Goal: Check status: Check status

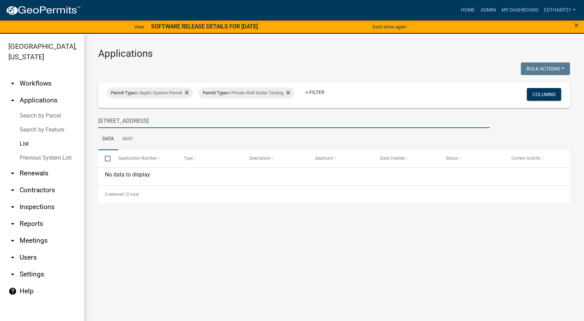
click at [136, 123] on input "[STREET_ADDRESS]" at bounding box center [293, 121] width 391 height 14
type input "3"
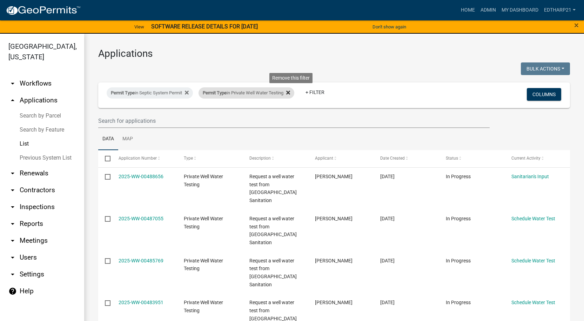
click at [290, 92] on icon at bounding box center [288, 93] width 4 height 6
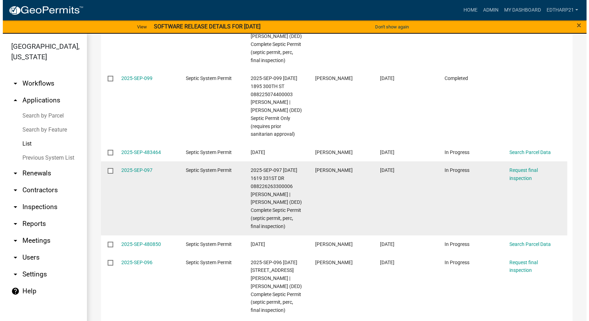
scroll to position [210, 0]
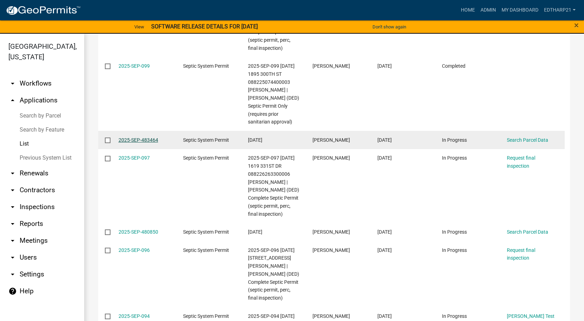
click at [139, 143] on link "2025-SEP-483464" at bounding box center [139, 140] width 40 height 6
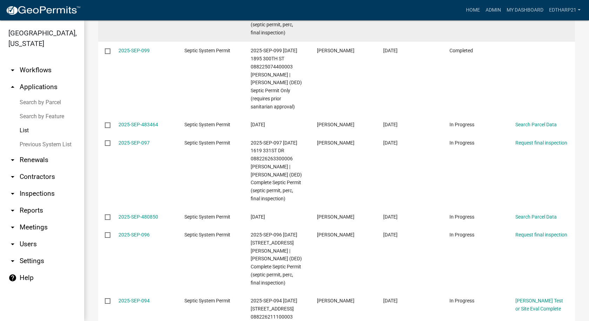
scroll to position [170, 0]
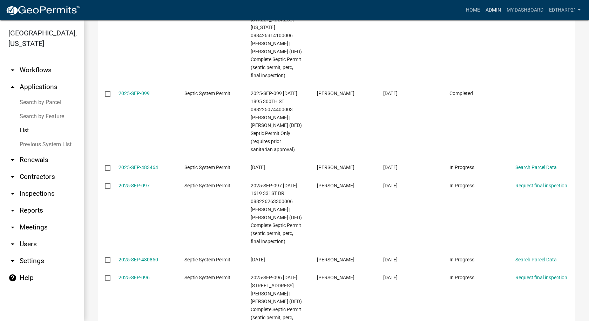
click at [492, 9] on link "Admin" at bounding box center [493, 10] width 21 height 13
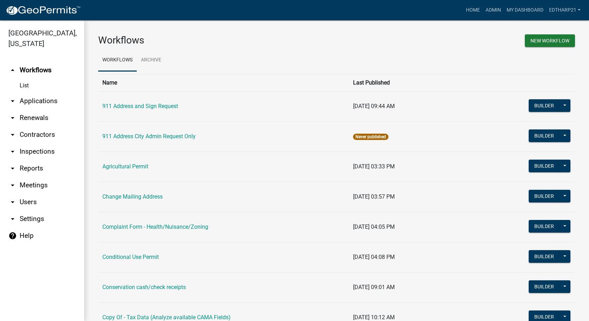
click at [51, 93] on link "arrow_drop_down Applications" at bounding box center [42, 101] width 84 height 17
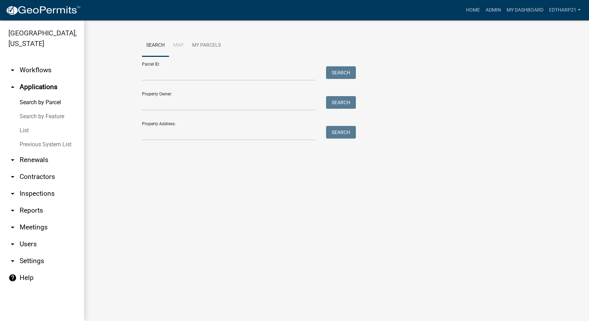
click at [25, 123] on link "List" at bounding box center [42, 130] width 84 height 14
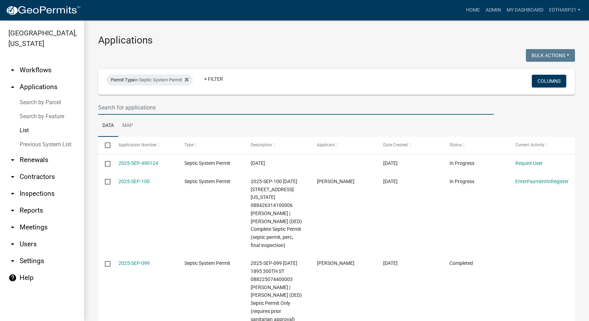
click at [115, 109] on input "text" at bounding box center [296, 107] width 396 height 14
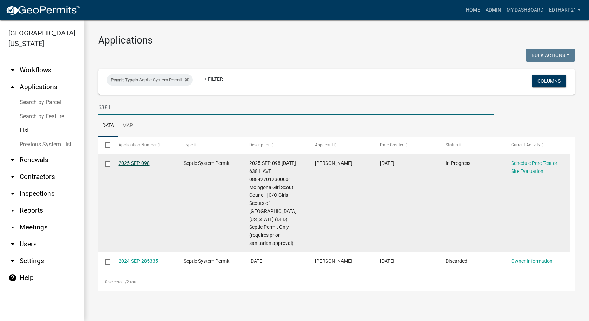
type input "638 l"
click at [134, 164] on link "2025-SEP-098" at bounding box center [134, 163] width 31 height 6
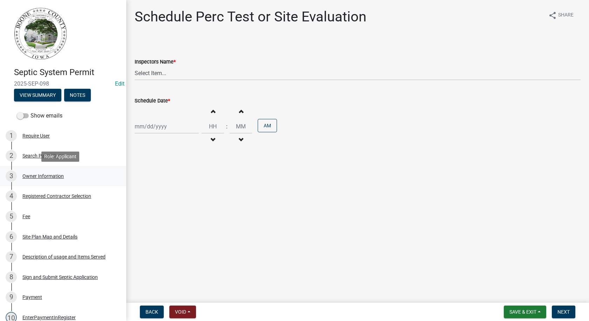
click at [46, 175] on div "Owner Information" at bounding box center [42, 176] width 41 height 5
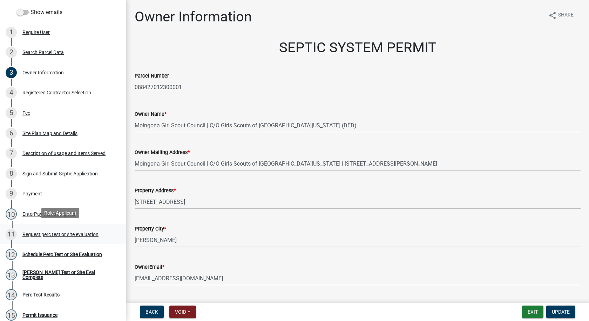
scroll to position [105, 0]
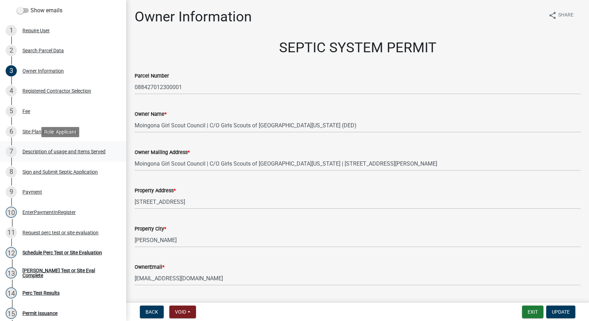
click at [59, 151] on div "Description of usage and Items Served" at bounding box center [63, 151] width 83 height 5
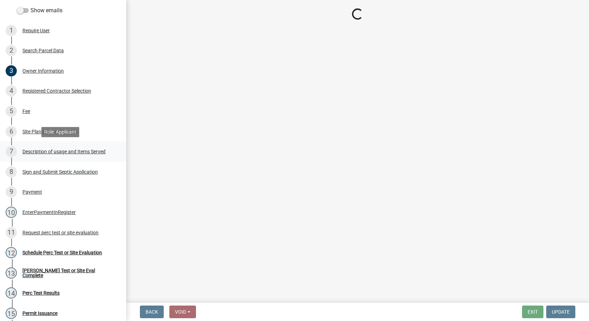
select select "931d6a51-a7db-4ec4-9060-907be004fccc"
select select "d1f81dfd-708c-491f-882e-316c6693023f"
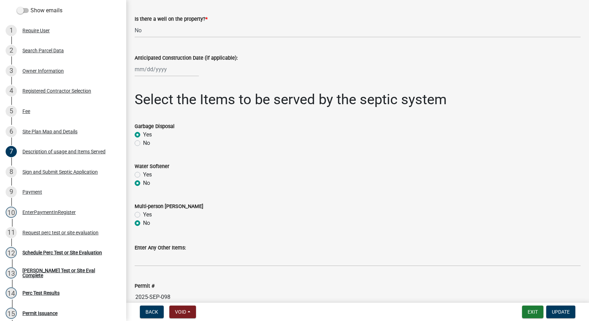
scroll to position [177, 0]
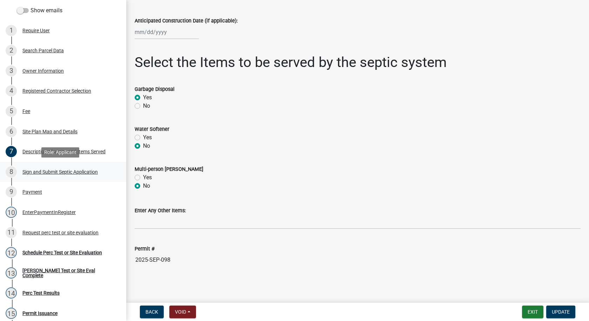
click at [35, 170] on div "Sign and Submit Septic Application" at bounding box center [59, 171] width 75 height 5
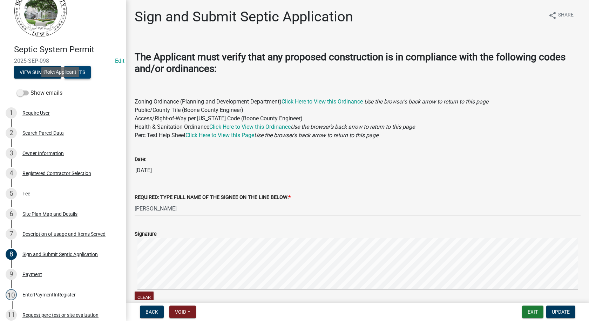
scroll to position [0, 0]
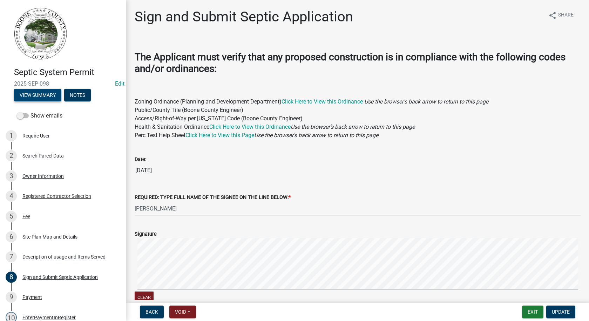
click at [52, 94] on button "View Summary" at bounding box center [37, 95] width 47 height 13
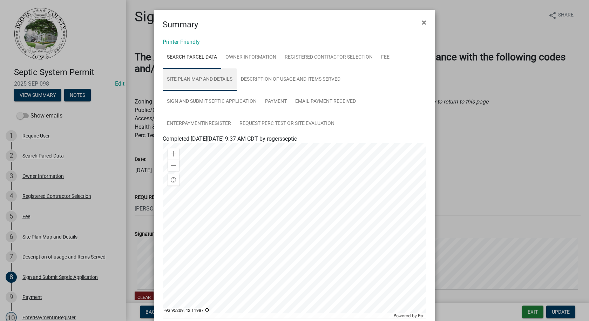
click at [214, 79] on link "Site Plan Map and Details" at bounding box center [200, 79] width 74 height 22
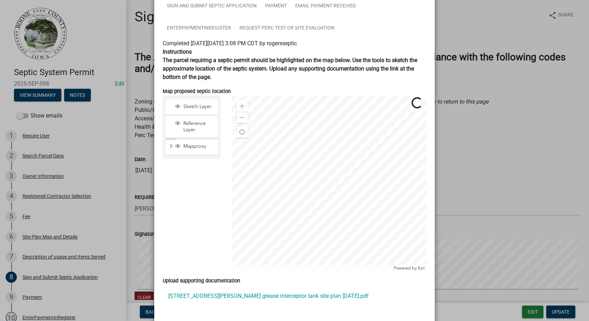
scroll to position [140, 0]
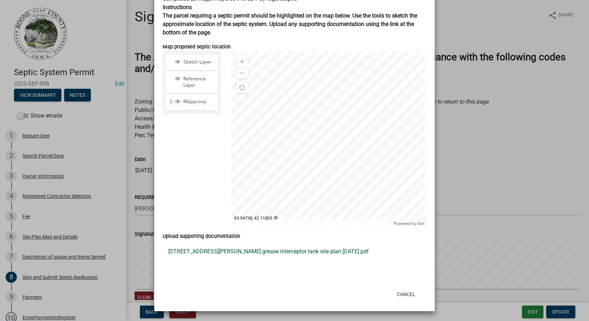
click at [199, 250] on link "[STREET_ADDRESS][PERSON_NAME] grease interceptor tank site plan [DATE].pdf" at bounding box center [295, 251] width 264 height 17
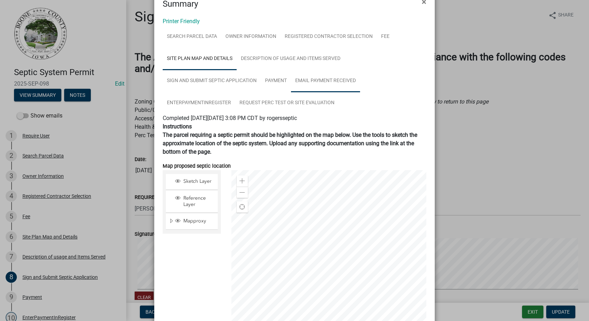
scroll to position [0, 0]
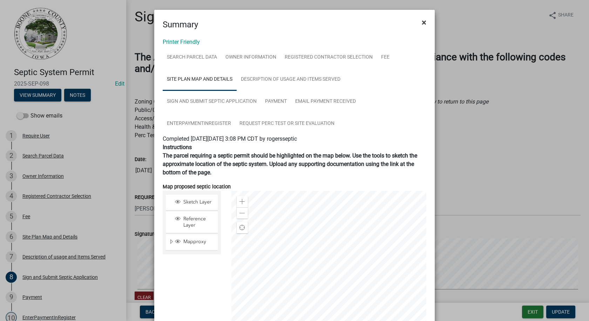
click at [419, 21] on button "×" at bounding box center [424, 23] width 16 height 20
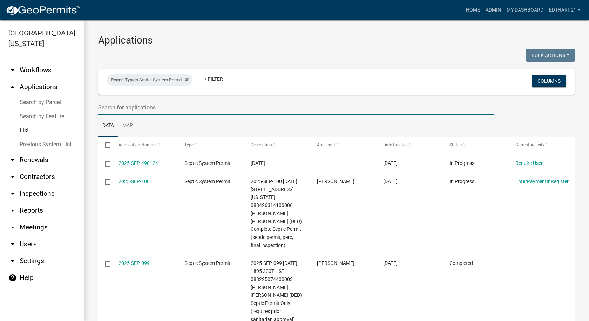
click at [103, 108] on input "text" at bounding box center [296, 107] width 396 height 14
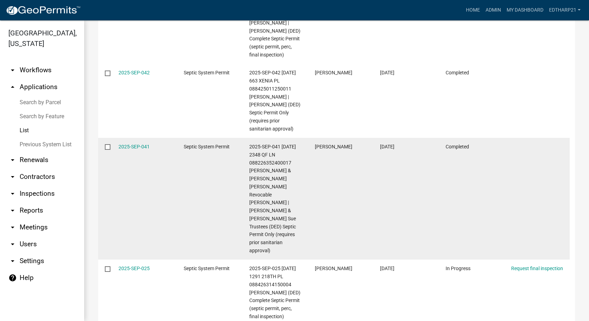
scroll to position [561, 0]
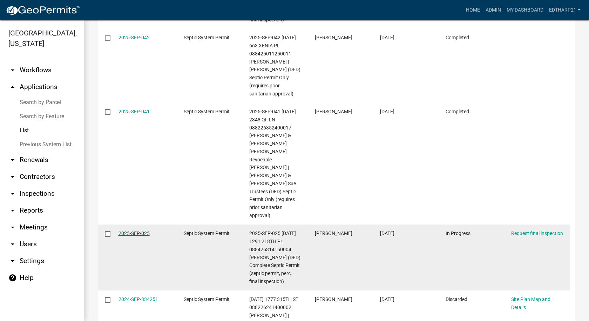
type input "[PERSON_NAME]"
click at [147, 230] on link "2025-SEP-025" at bounding box center [134, 233] width 31 height 6
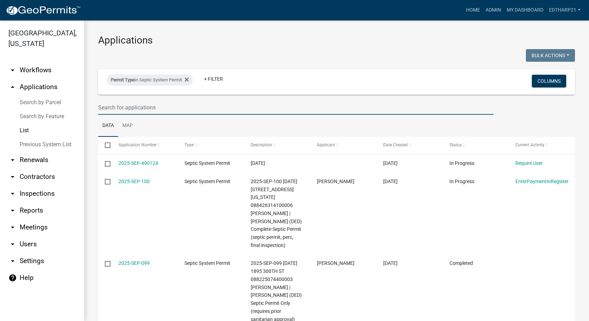
click at [123, 102] on input "text" at bounding box center [296, 107] width 396 height 14
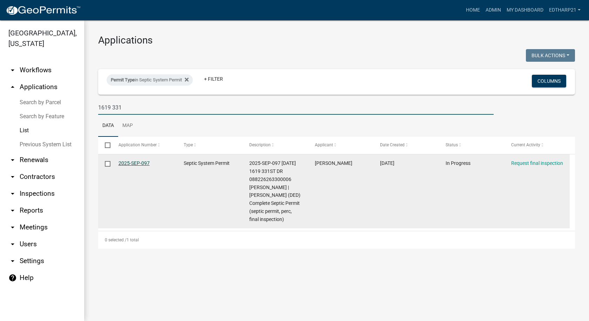
type input "1619 331"
click at [130, 164] on link "2025-SEP-097" at bounding box center [134, 163] width 31 height 6
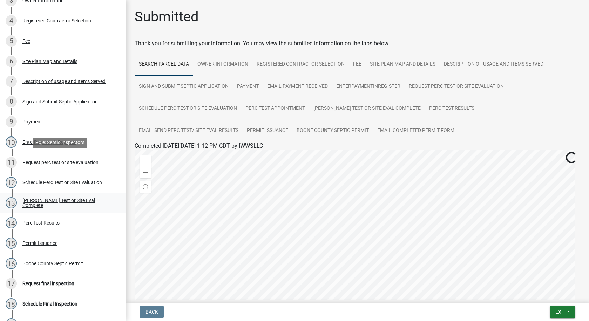
scroll to position [274, 0]
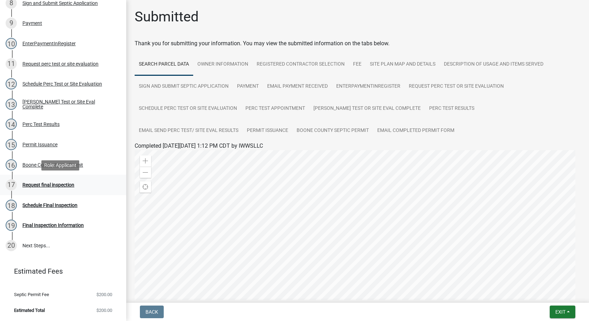
click at [68, 185] on div "Request final inspection" at bounding box center [48, 184] width 52 height 5
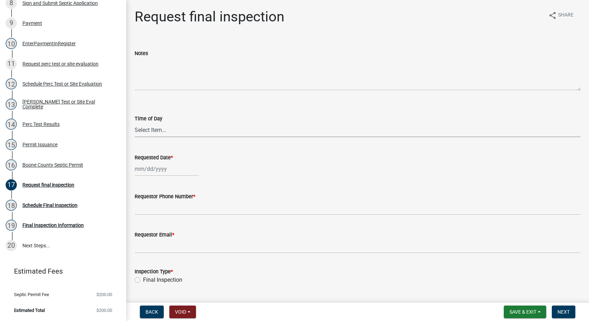
click at [159, 131] on select "Select Item... AM PM" at bounding box center [358, 130] width 446 height 14
click at [135, 123] on select "Select Item... AM PM" at bounding box center [358, 130] width 446 height 14
select select "3d996644-d196-4a30-b466-566fd6d5b8ee"
click at [151, 171] on div at bounding box center [167, 169] width 64 height 14
select select "10"
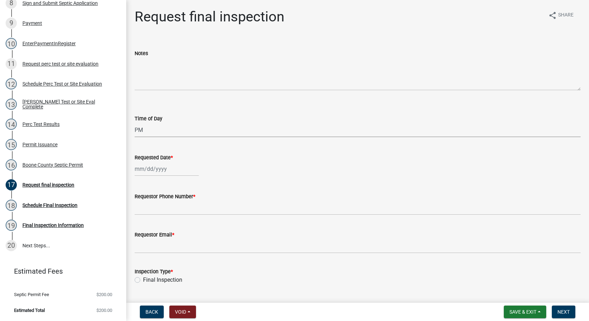
select select "2025"
click at [176, 231] on div "16" at bounding box center [175, 228] width 11 height 11
type input "[DATE]"
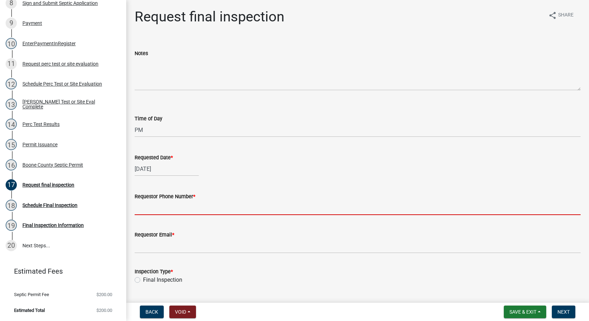
click at [169, 212] on input "Requestor Phone Number *" at bounding box center [358, 208] width 446 height 14
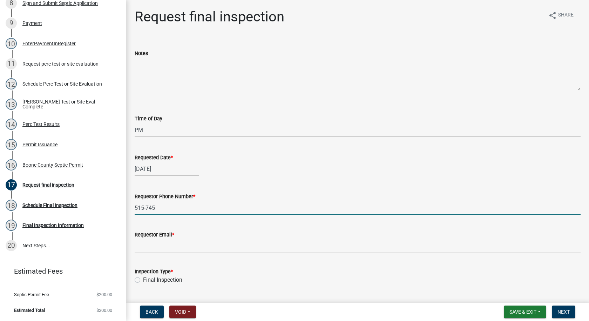
type input "[PHONE_NUMBER]"
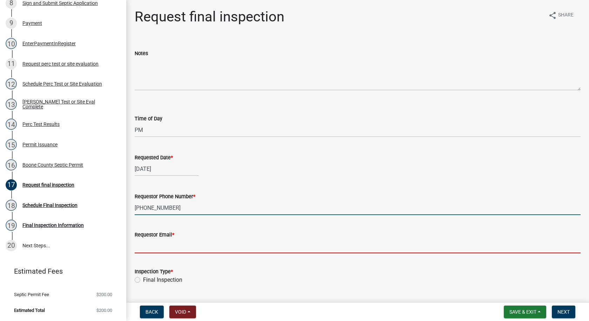
click at [168, 249] on input "Requestor Email *" at bounding box center [358, 246] width 446 height 14
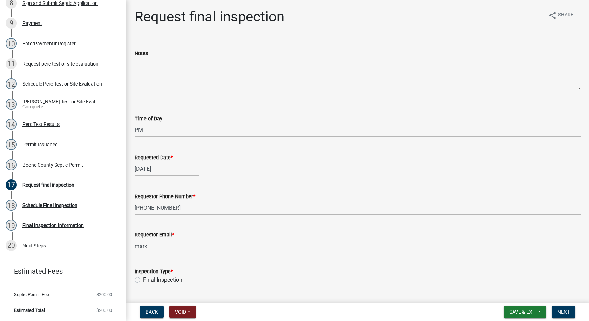
type input "[EMAIL_ADDRESS][DOMAIN_NAME]"
click at [143, 281] on label "Final Inspection" at bounding box center [162, 280] width 39 height 8
click at [143, 280] on input "Final Inspection" at bounding box center [145, 278] width 5 height 5
radio input "true"
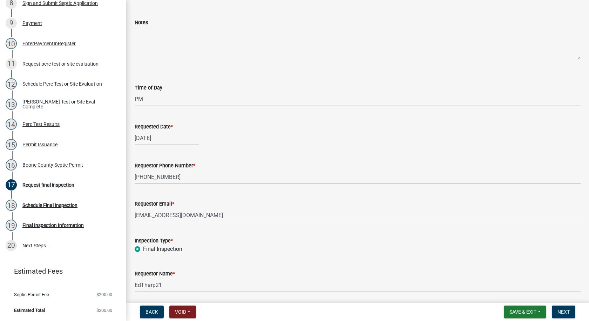
scroll to position [56, 0]
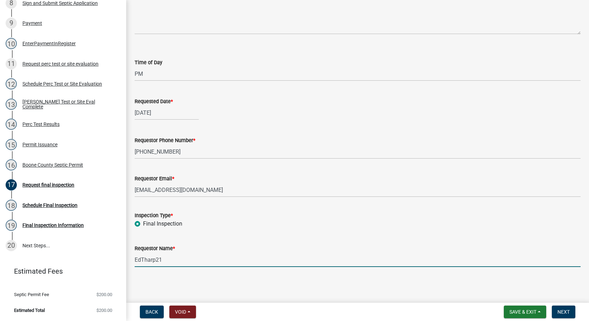
click at [162, 261] on input "EdTharp21" at bounding box center [358, 259] width 446 height 14
type input "E"
type input "[PERSON_NAME]"
click at [561, 313] on span "Next" at bounding box center [564, 312] width 12 height 6
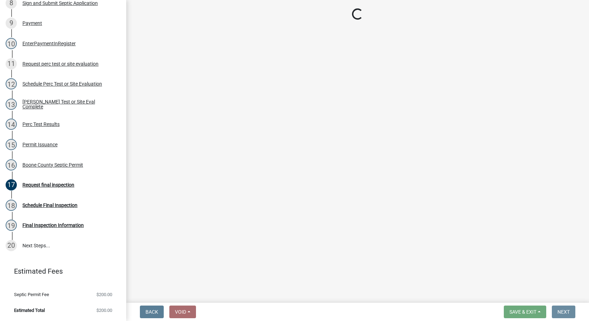
scroll to position [0, 0]
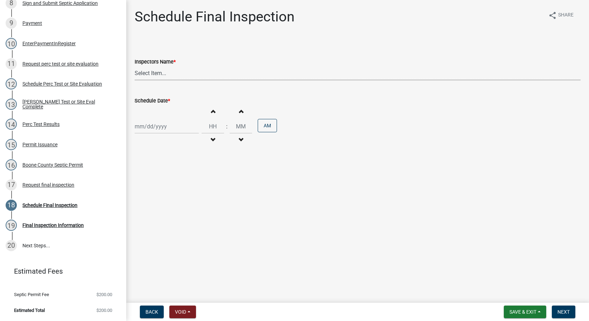
click at [157, 76] on select "Select Item... EdTharp21 (EdTharp21) mspeers ([PERSON_NAME]) WandaCox ([PERSON_…" at bounding box center [358, 73] width 446 height 14
select select "1166babb-7ce8-442f-9c4a-1180ef3e1882"
click at [135, 66] on select "Select Item... EdTharp21 (EdTharp21) mspeers ([PERSON_NAME]) WandaCox ([PERSON_…" at bounding box center [358, 73] width 446 height 14
click at [149, 127] on div at bounding box center [167, 126] width 64 height 14
select select "10"
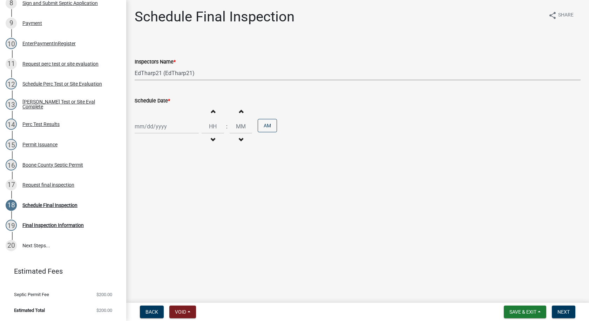
select select "2025"
click at [175, 174] on div "9" at bounding box center [175, 174] width 11 height 11
type input "[DATE]"
click at [211, 110] on span "button" at bounding box center [213, 111] width 4 height 6
type input "01"
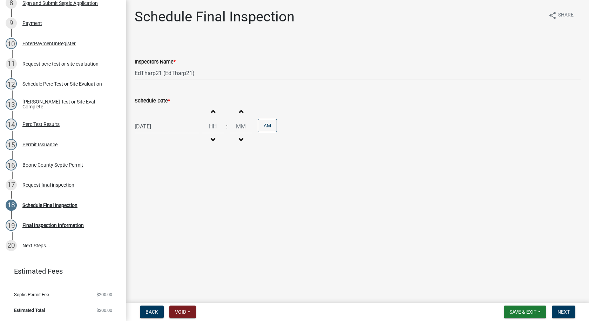
type input "00"
click at [211, 110] on span "button" at bounding box center [213, 111] width 4 height 6
type input "03"
click at [262, 127] on button "AM" at bounding box center [267, 125] width 19 height 13
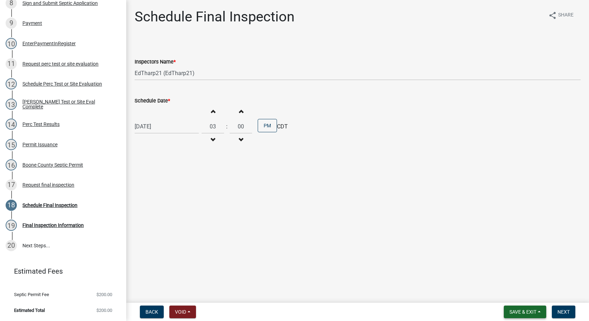
click at [506, 311] on button "Save & Exit" at bounding box center [525, 311] width 42 height 13
click at [507, 275] on button "Save" at bounding box center [518, 276] width 56 height 17
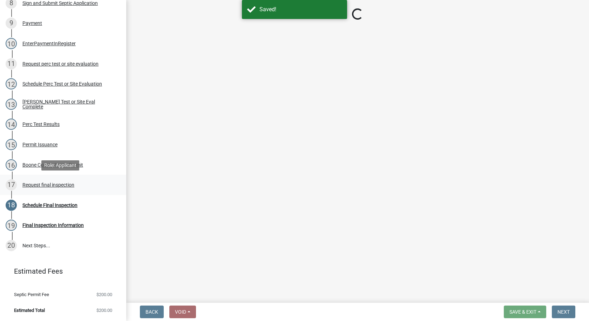
click at [45, 184] on div "Request final inspection" at bounding box center [48, 184] width 52 height 5
select select "3d996644-d196-4a30-b466-566fd6d5b8ee"
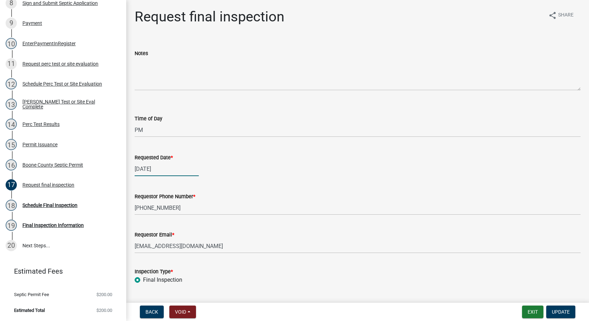
click at [168, 171] on div "[DATE]" at bounding box center [167, 169] width 64 height 14
select select "10"
select select "2025"
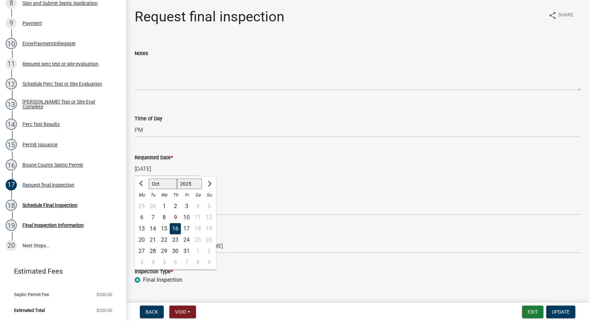
click at [175, 216] on div "9" at bounding box center [175, 217] width 11 height 11
type input "[DATE]"
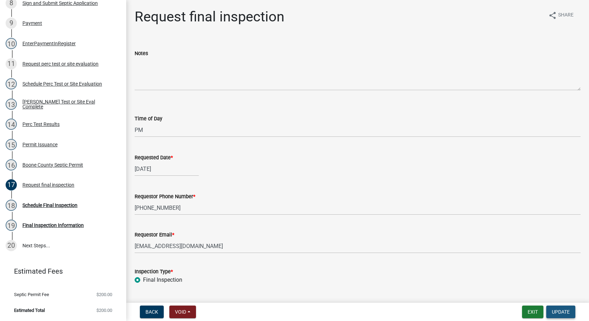
click at [553, 315] on button "Update" at bounding box center [560, 311] width 29 height 13
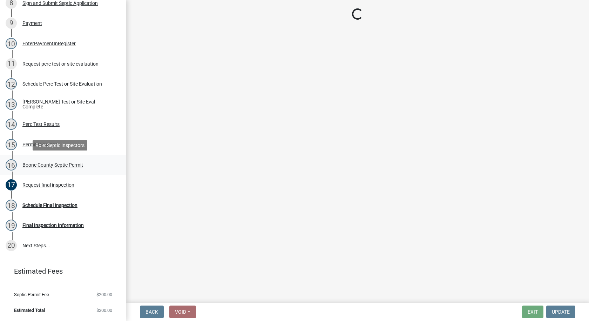
select select "1166babb-7ce8-442f-9c4a-1180ef3e1882"
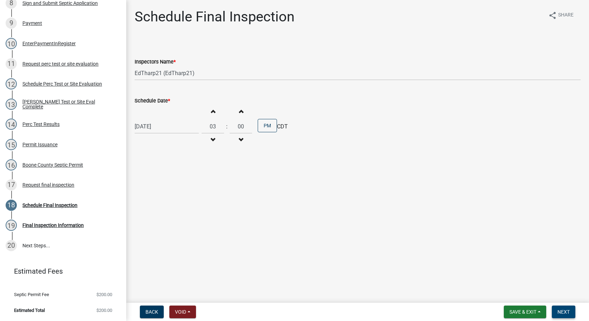
click at [558, 310] on span "Next" at bounding box center [564, 312] width 12 height 6
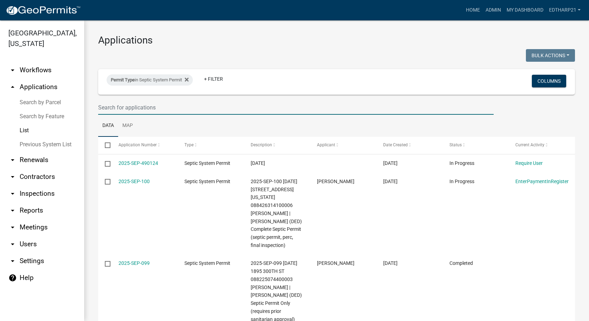
click at [114, 108] on input "text" at bounding box center [296, 107] width 396 height 14
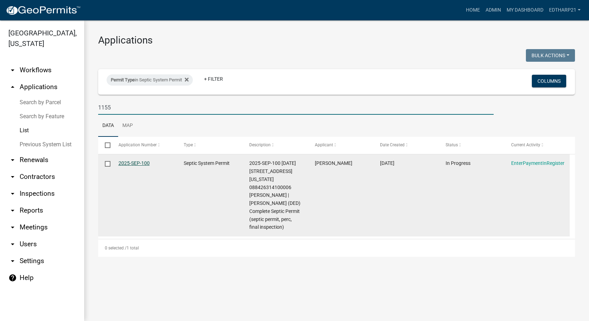
type input "1155"
click at [145, 162] on link "2025-SEP-100" at bounding box center [134, 163] width 31 height 6
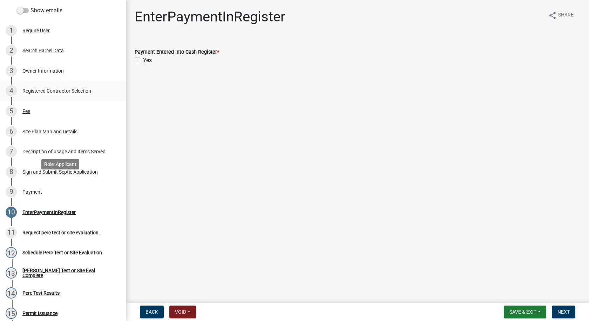
scroll to position [140, 0]
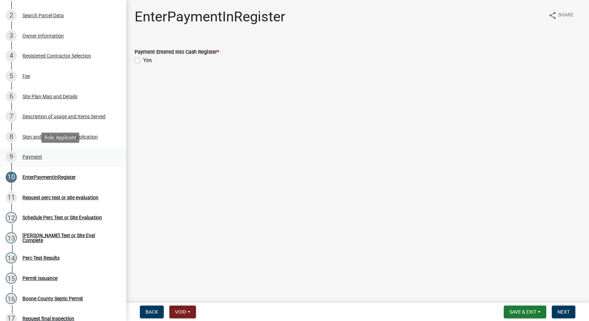
click at [35, 155] on div "Payment" at bounding box center [32, 156] width 20 height 5
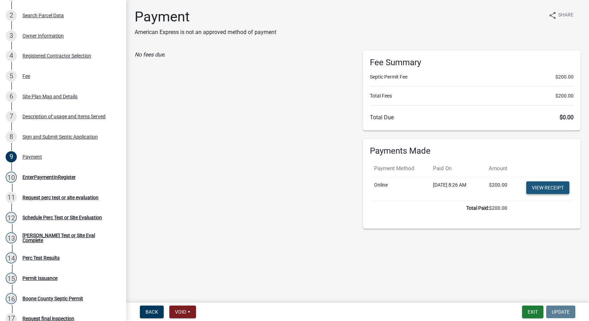
click at [558, 187] on link "View receipt" at bounding box center [547, 187] width 43 height 13
click at [43, 175] on div "EnterPaymentInRegister" at bounding box center [48, 177] width 53 height 5
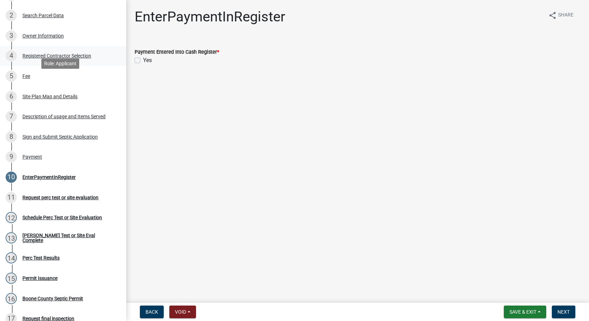
scroll to position [0, 0]
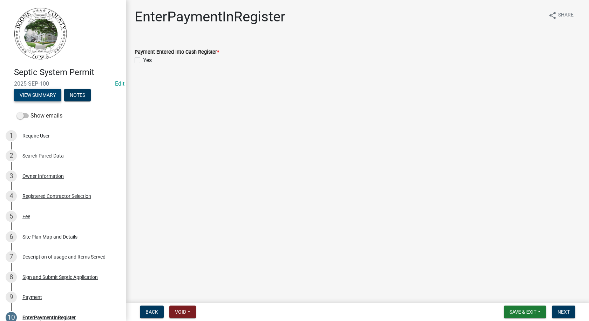
click at [53, 97] on button "View Summary" at bounding box center [37, 95] width 47 height 13
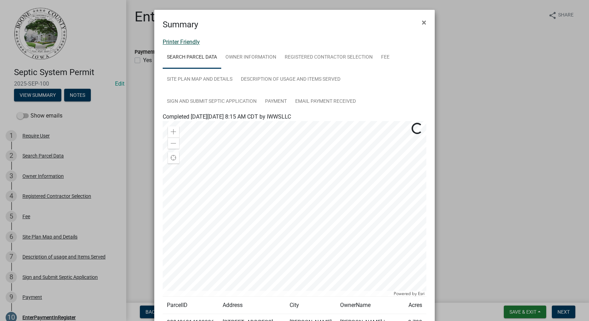
click at [186, 42] on link "Printer Friendly" at bounding box center [181, 42] width 37 height 7
click at [422, 23] on span "×" at bounding box center [424, 23] width 5 height 10
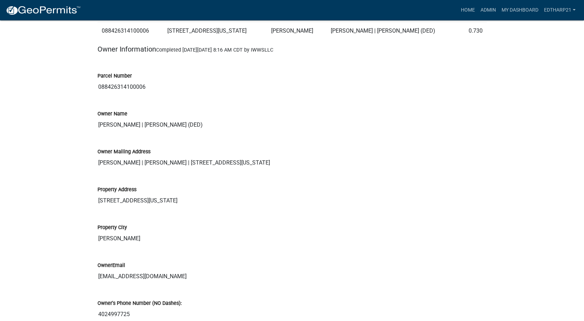
scroll to position [210, 0]
